Goal: Transaction & Acquisition: Purchase product/service

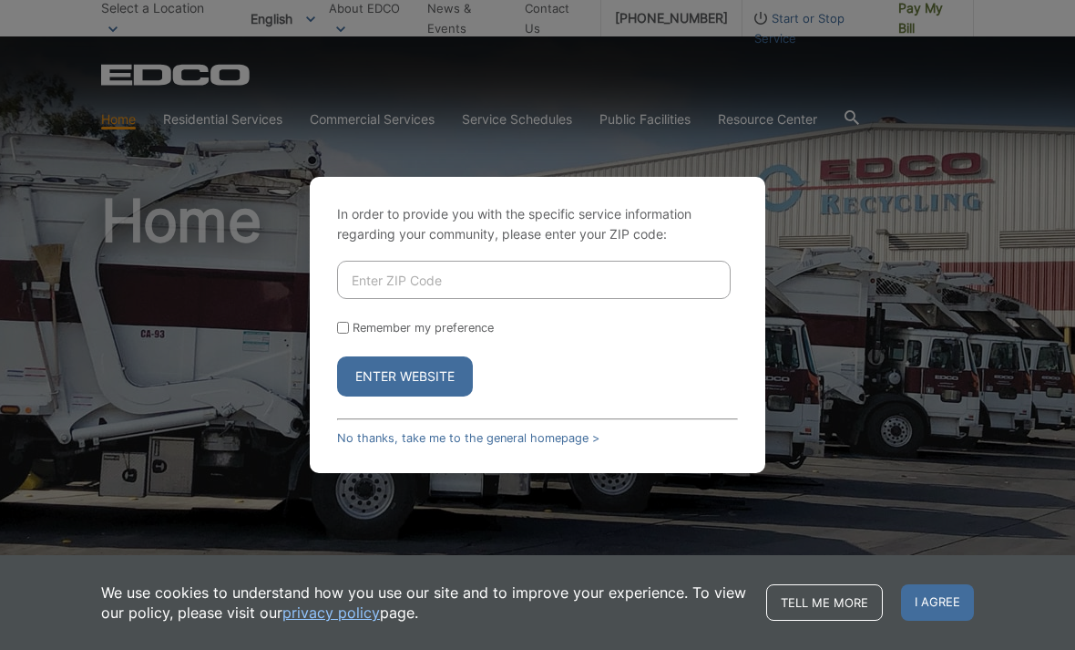
click at [397, 445] on link "No thanks, take me to the general homepage >" at bounding box center [468, 438] width 262 height 14
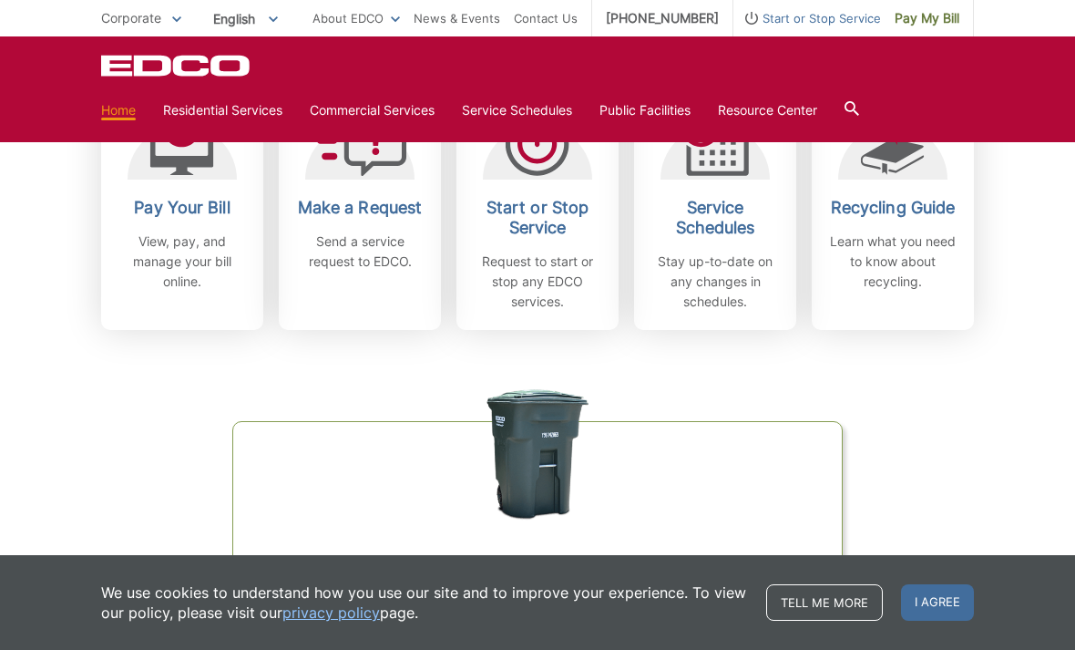
scroll to position [589, 0]
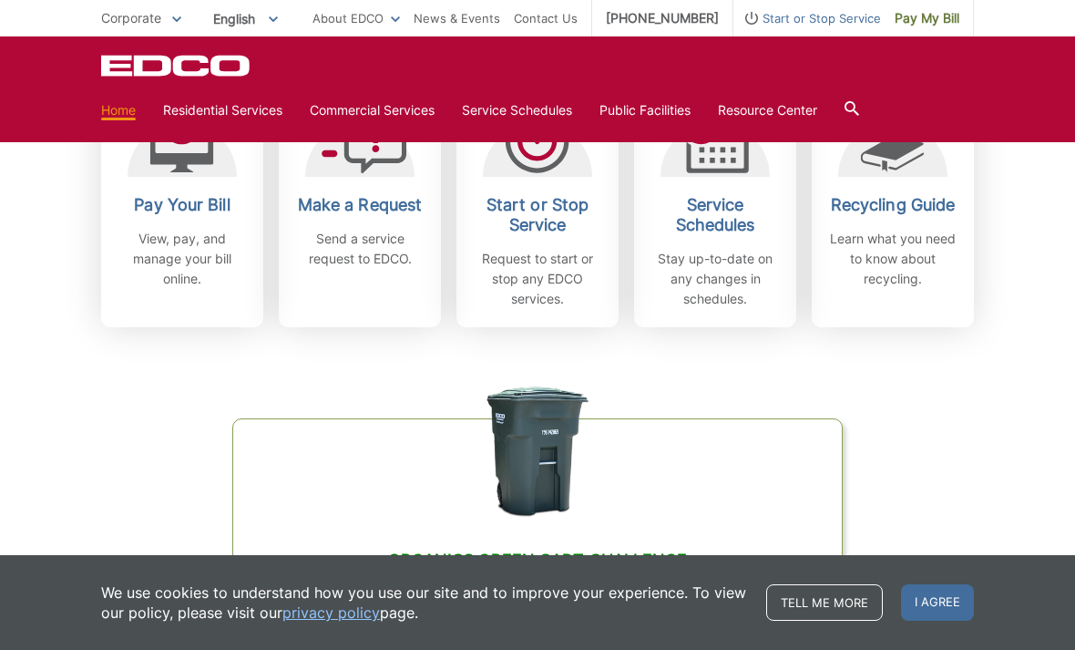
click at [179, 248] on p "View, pay, and manage your bill online." at bounding box center [182, 259] width 135 height 60
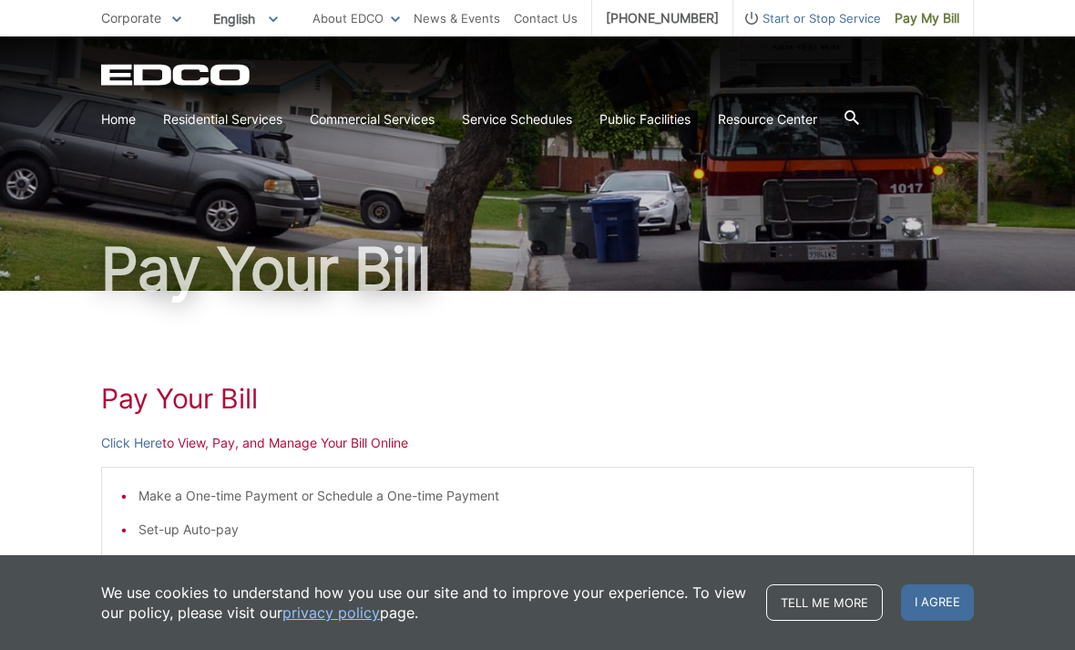
scroll to position [27, 0]
click at [135, 447] on link "Click Here" at bounding box center [131, 444] width 61 height 20
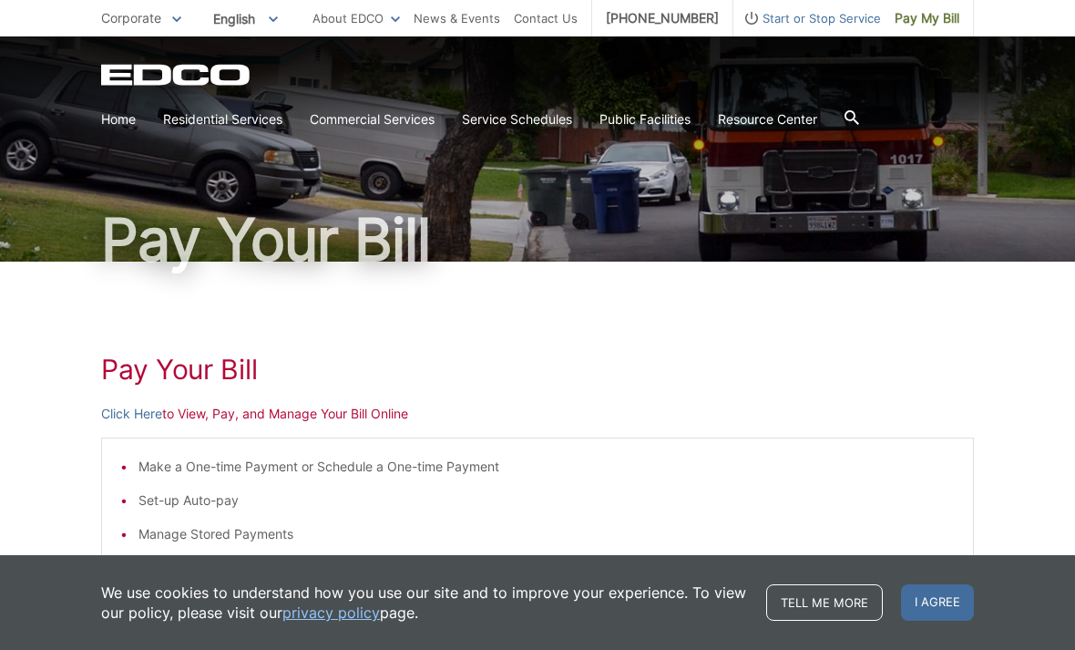
click at [123, 125] on link "Home" at bounding box center [118, 119] width 35 height 20
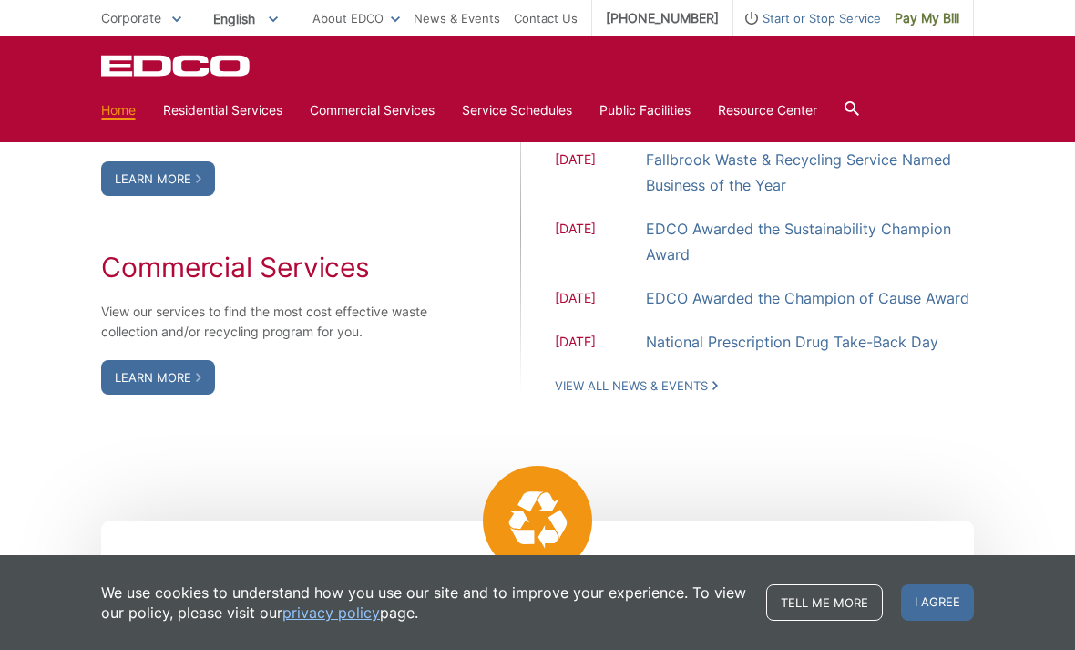
scroll to position [1371, 0]
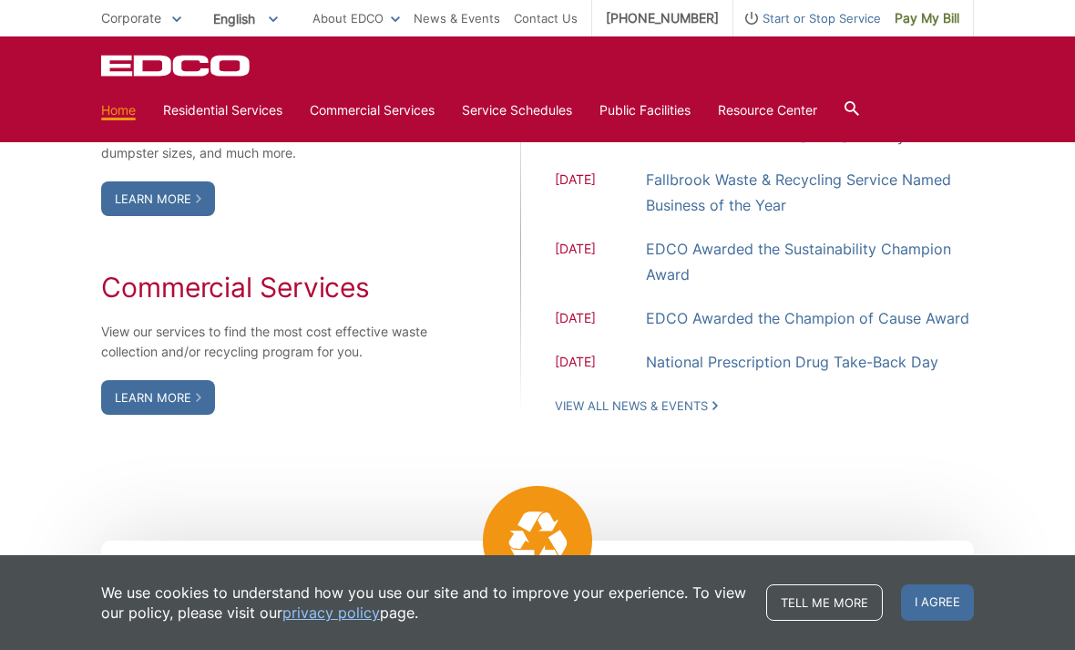
click at [590, 149] on span "09.01.2025" at bounding box center [600, 137] width 91 height 23
click at [777, 149] on link "EDCO to Observe the Labor Day Holiday" at bounding box center [776, 136] width 260 height 26
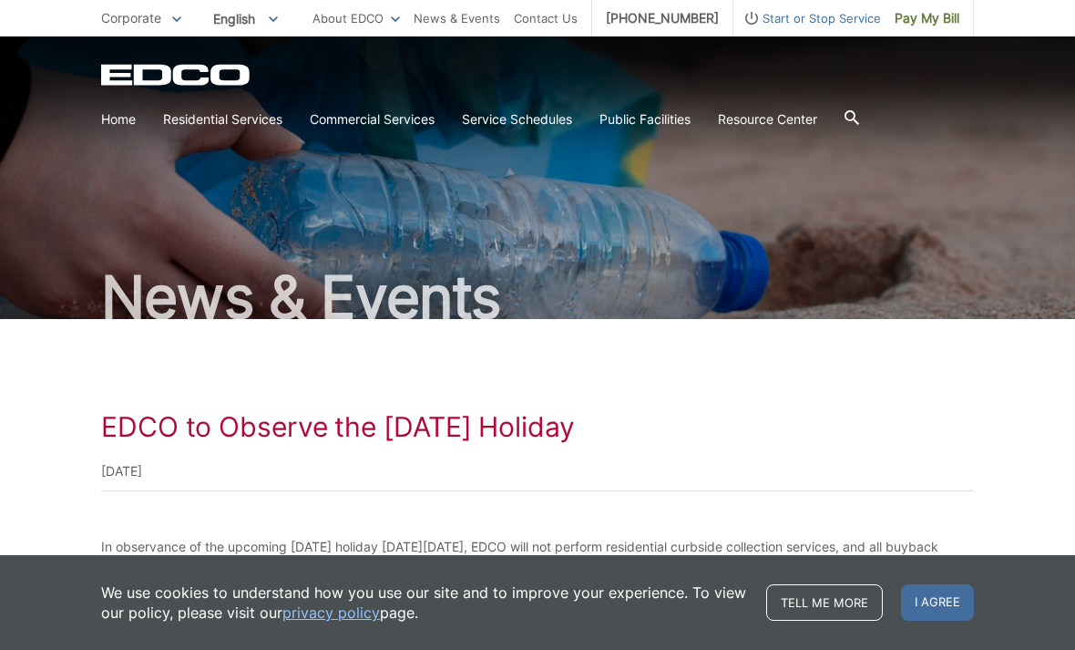
click at [520, 122] on link "Service Schedules" at bounding box center [517, 119] width 110 height 20
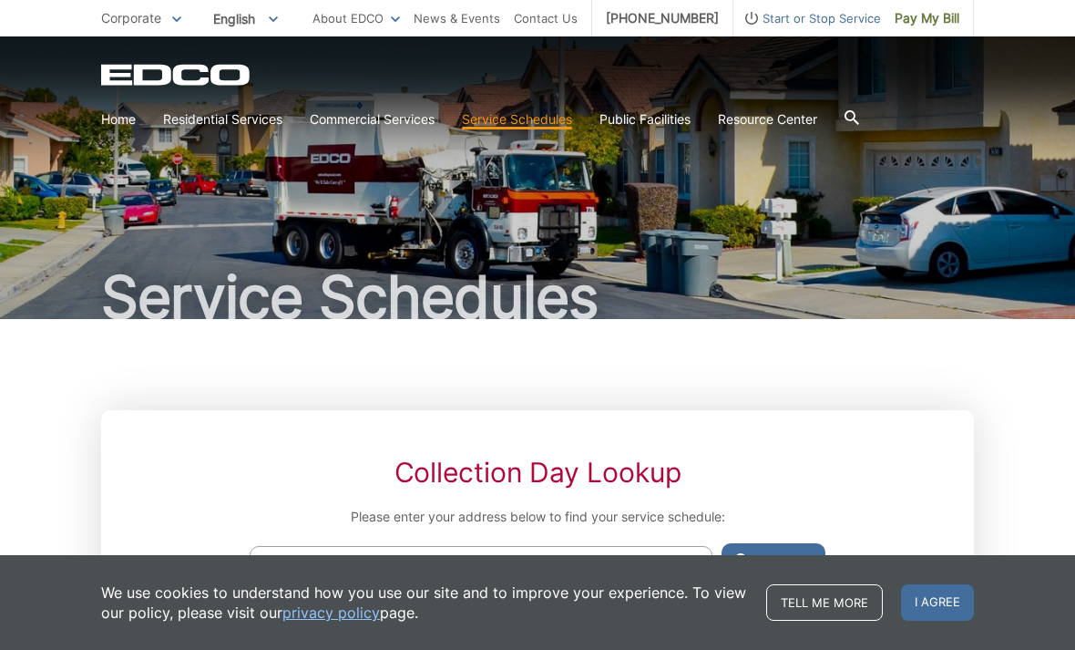
click at [128, 121] on link "Home" at bounding box center [118, 119] width 35 height 20
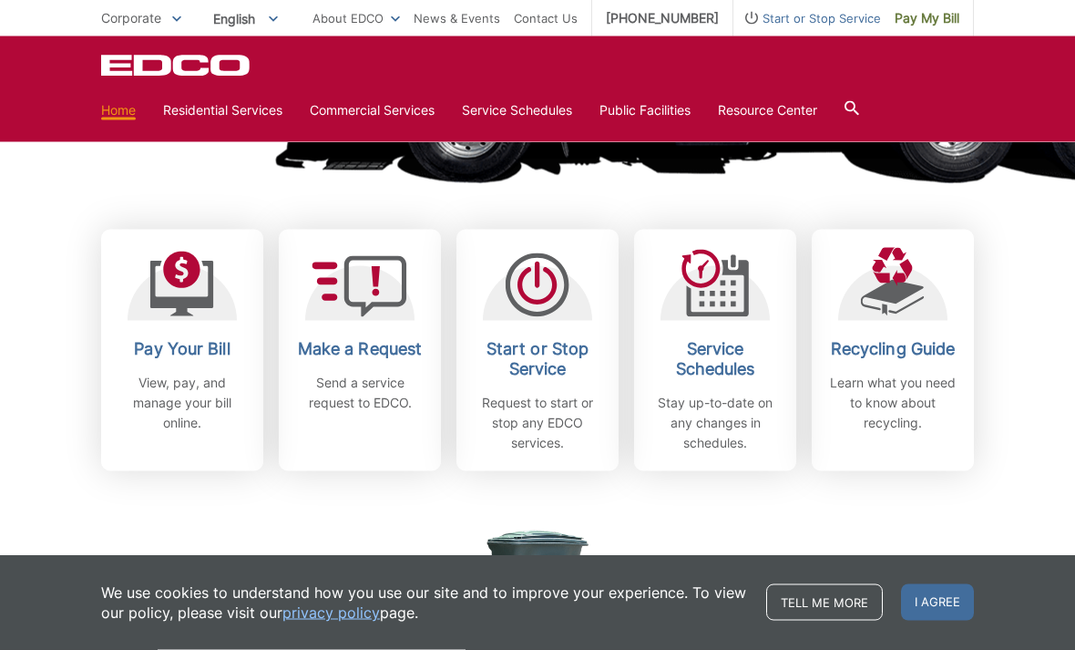
scroll to position [461, 0]
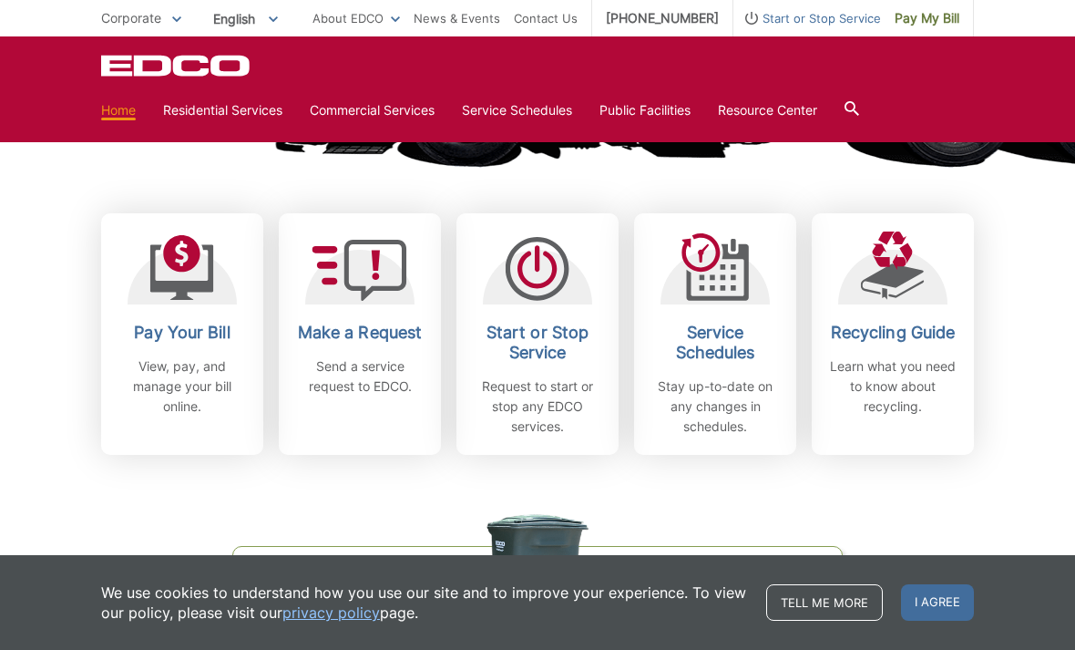
click at [180, 277] on icon at bounding box center [182, 268] width 64 height 66
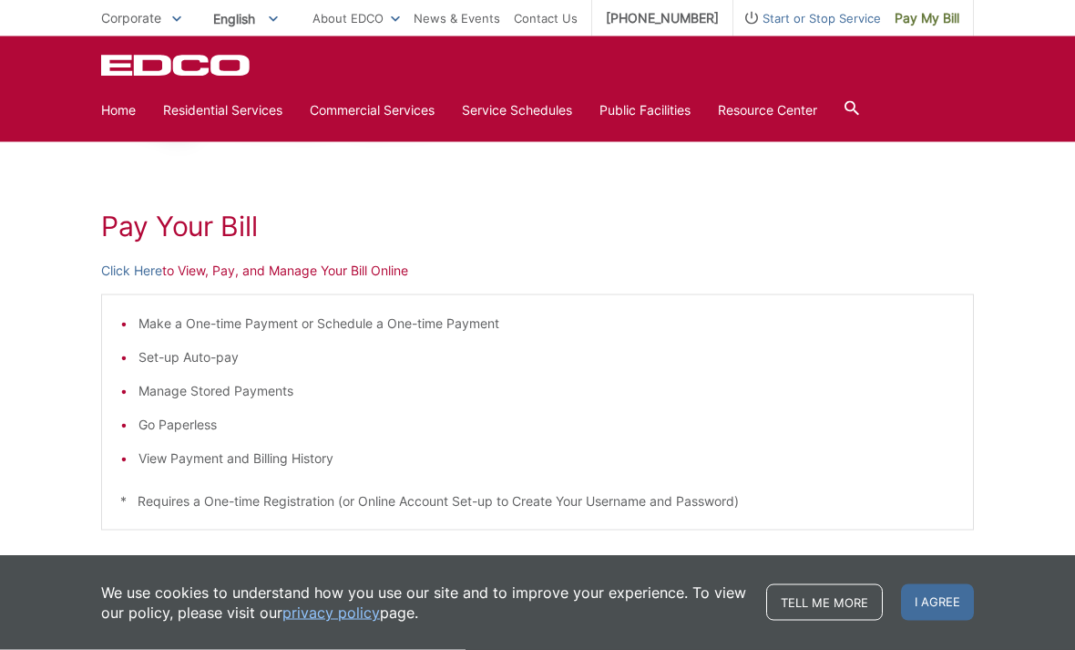
scroll to position [198, 0]
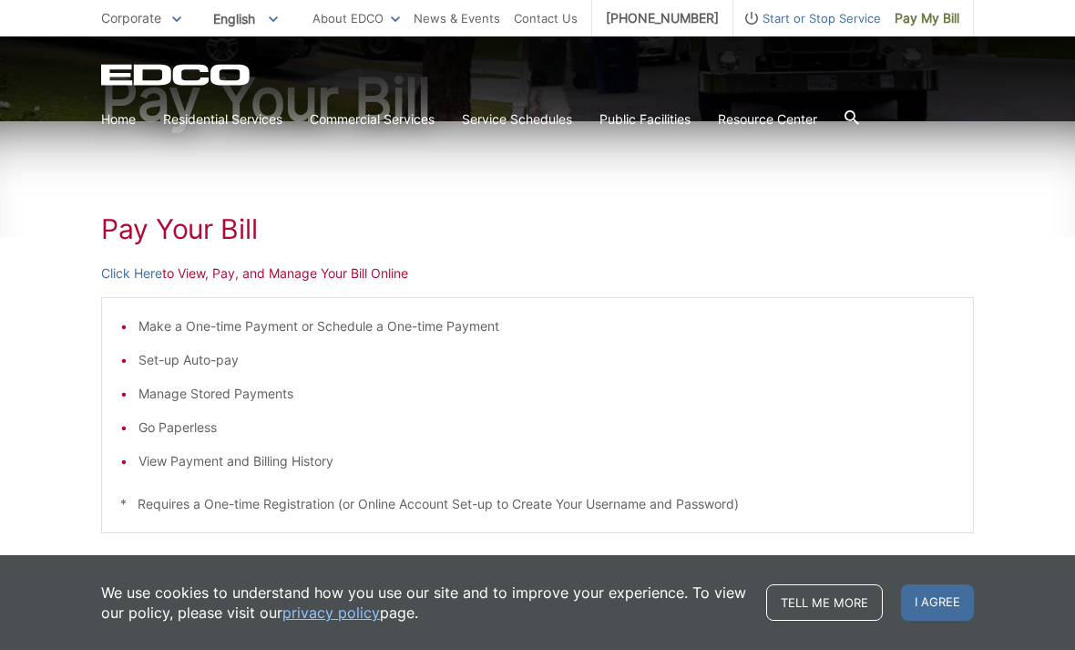
click at [147, 265] on link "Click Here" at bounding box center [131, 273] width 61 height 20
